Goal: Information Seeking & Learning: Learn about a topic

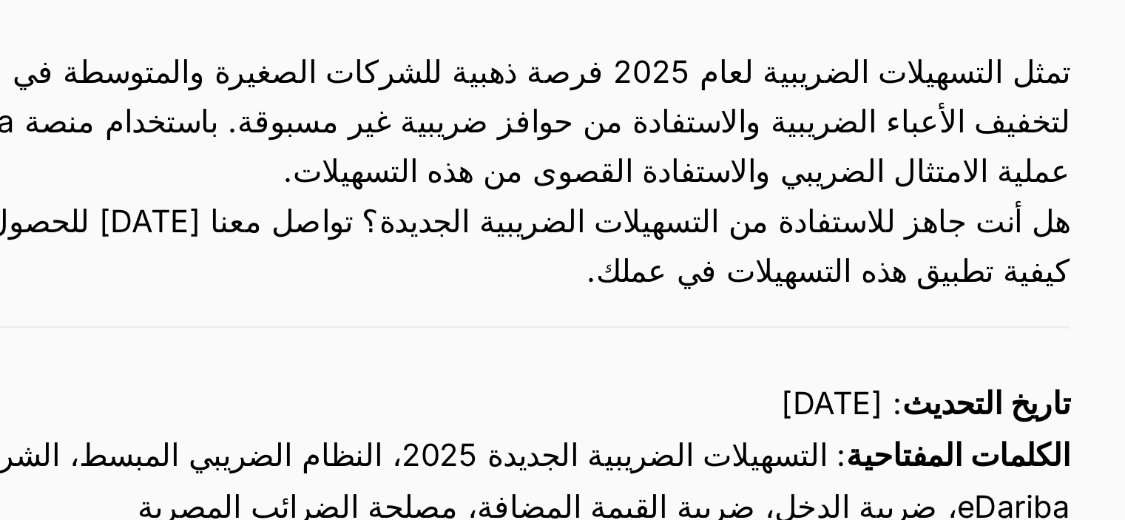
scroll to position [2735, 0]
